Goal: Navigation & Orientation: Find specific page/section

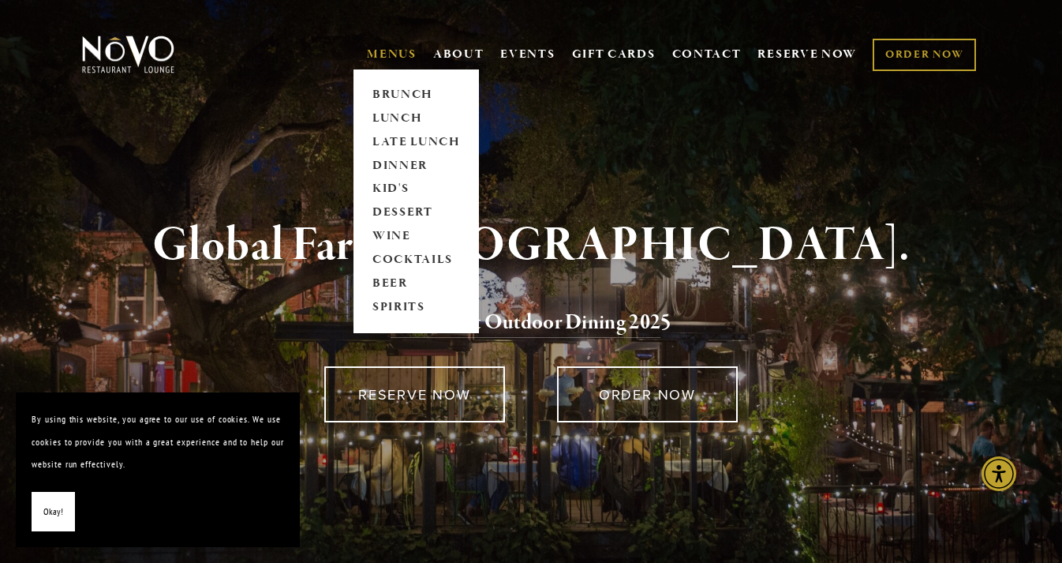
click at [376, 59] on link "MENUS" at bounding box center [392, 55] width 50 height 16
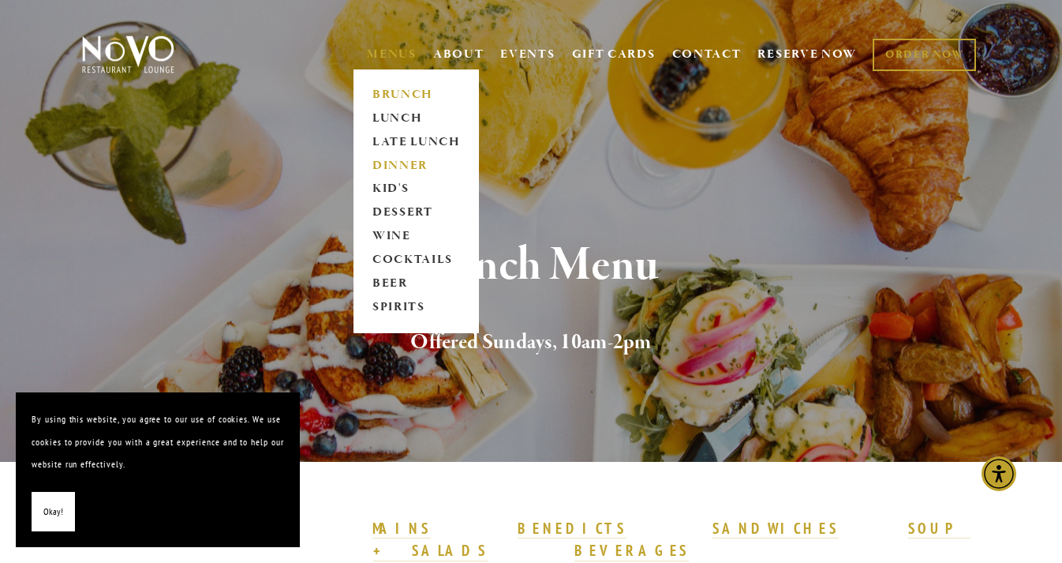
click at [389, 166] on link "DINNER" at bounding box center [416, 166] width 99 height 24
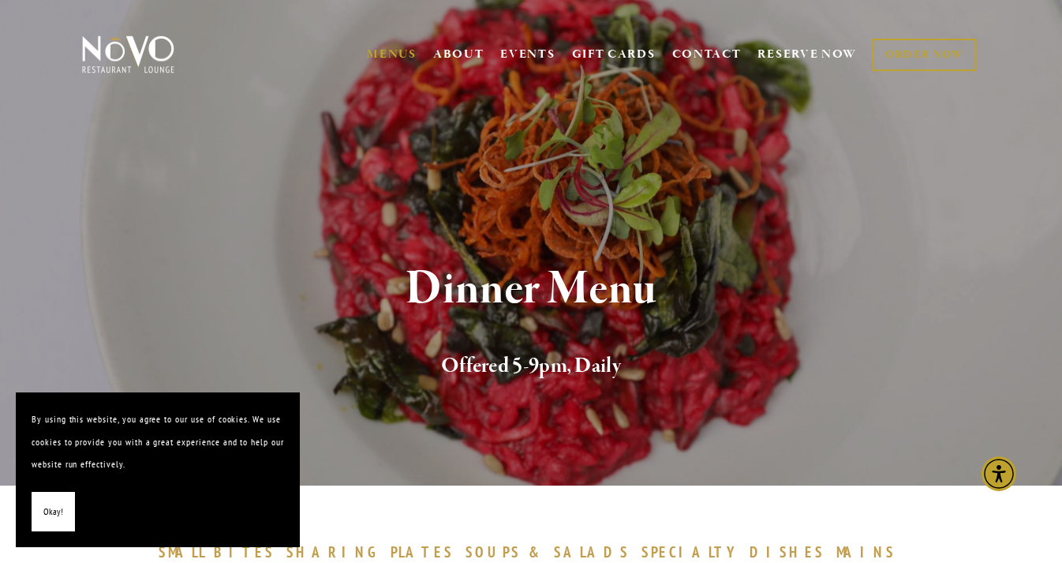
click at [40, 518] on button "Okay!" at bounding box center [53, 512] width 43 height 40
